Goal: Check status: Check status

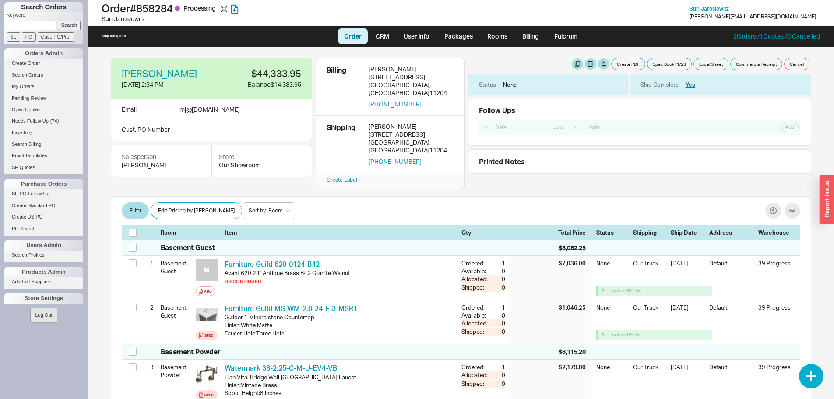
select select "LOW"
drag, startPoint x: 102, startPoint y: 5, endPoint x: 177, endPoint y: 8, distance: 75.3
click at [177, 8] on h1 "Order # 858284 Processing" at bounding box center [261, 8] width 318 height 12
copy h1 "Order # 858284"
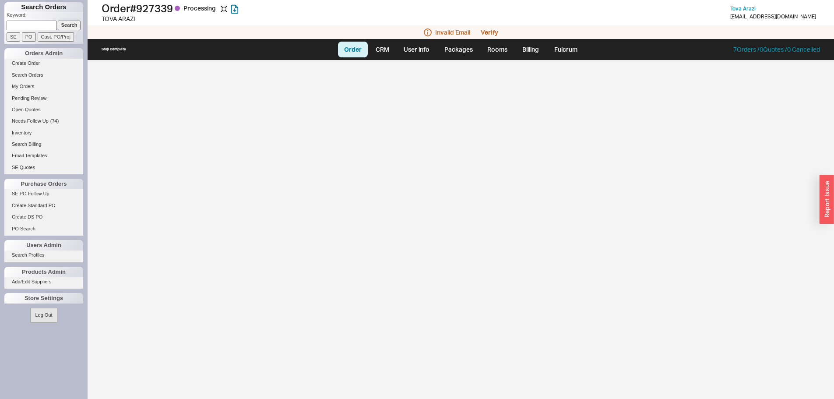
select select "LOW"
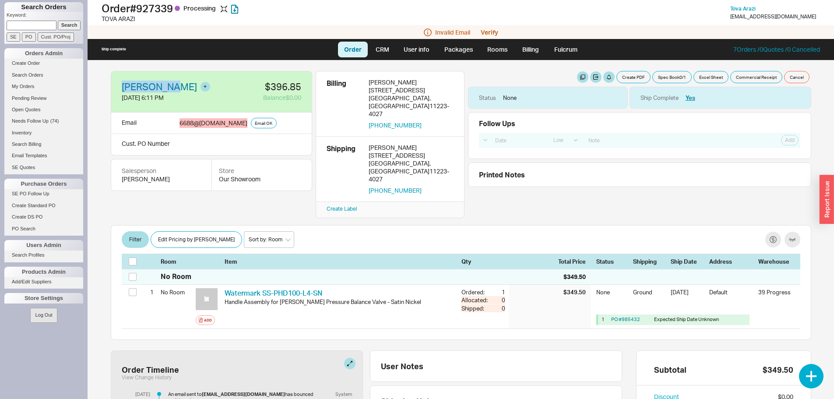
drag, startPoint x: 120, startPoint y: 81, endPoint x: 165, endPoint y: 86, distance: 45.4
click at [165, 86] on div "[PERSON_NAME] [DATE] 6:11 PM $396.85 Balance $0.00" at bounding box center [211, 92] width 201 height 42
copy link "[PERSON_NAME]"
